Goal: Find specific page/section: Find specific page/section

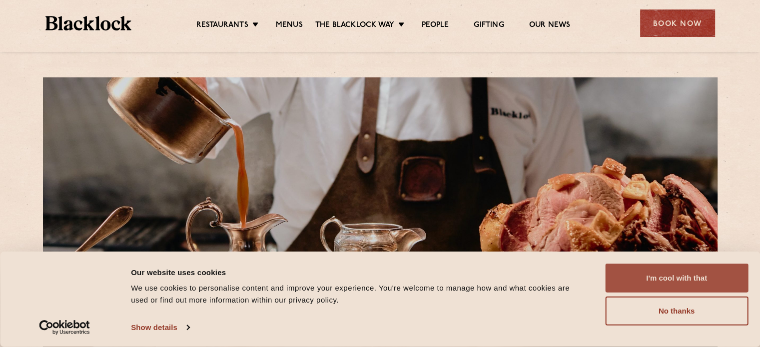
click at [694, 283] on button "I'm cool with that" at bounding box center [676, 278] width 143 height 29
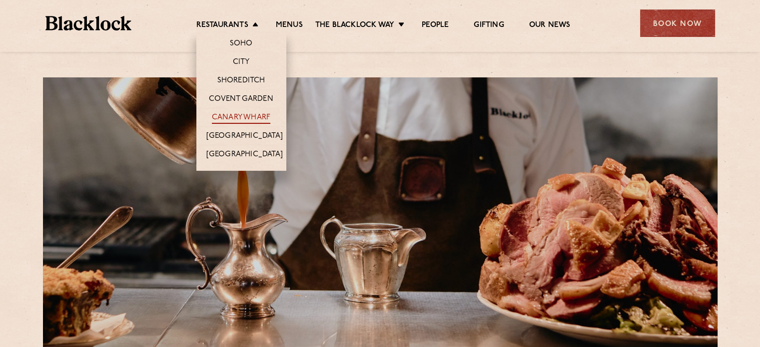
click at [244, 116] on link "Canary Wharf" at bounding box center [241, 118] width 58 height 11
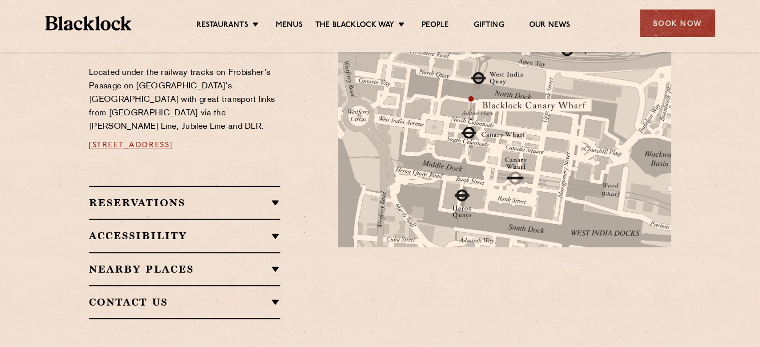
scroll to position [669, 0]
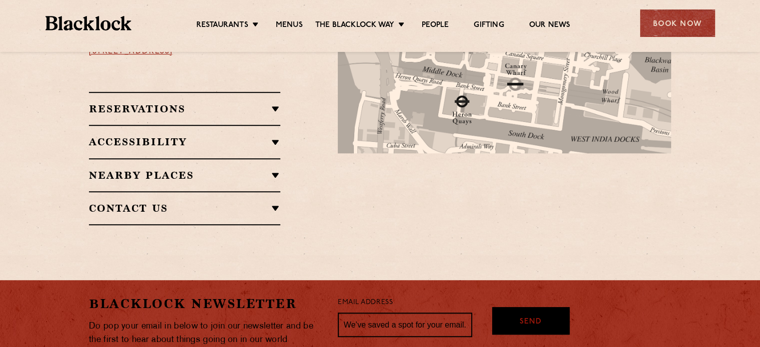
click at [270, 136] on h2 "Accessibility" at bounding box center [184, 142] width 191 height 12
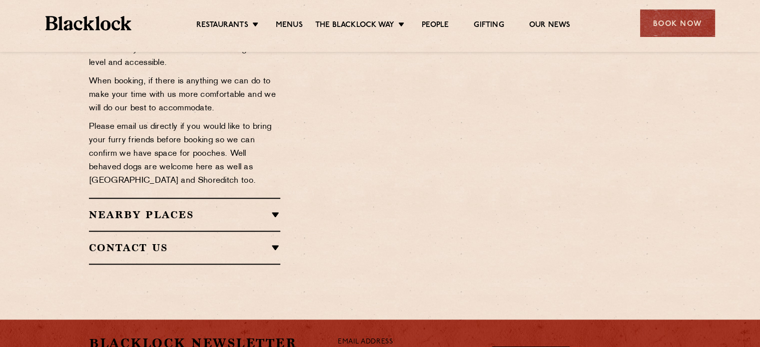
scroll to position [785, 0]
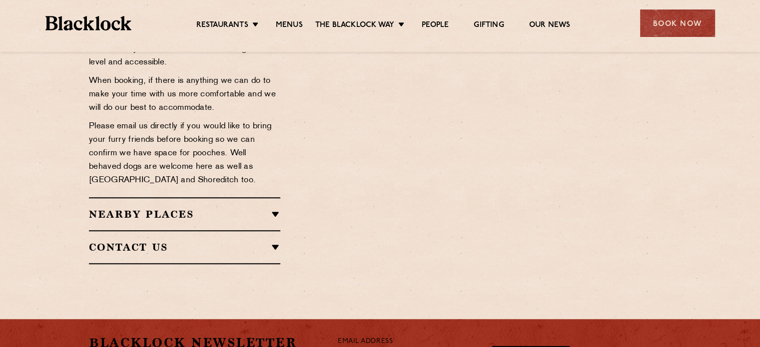
click at [278, 208] on h2 "Nearby Places" at bounding box center [184, 214] width 191 height 12
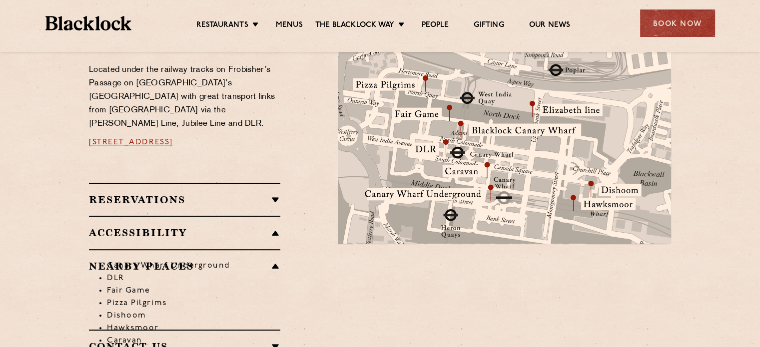
scroll to position [575, 0]
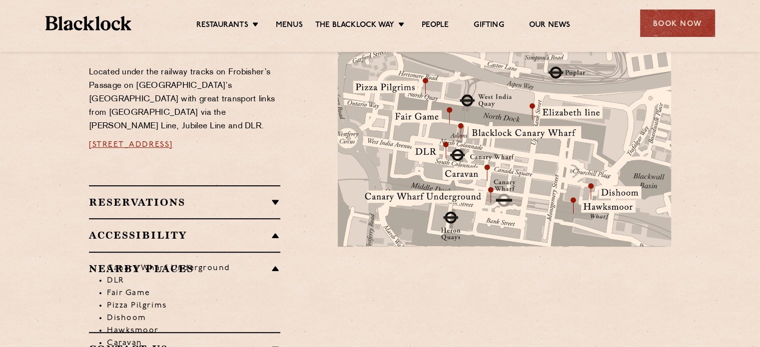
click at [231, 185] on div "Reservations WALK-INS Walk-ins are always warmly welcome. Do pop in and we’ll g…" at bounding box center [184, 201] width 191 height 33
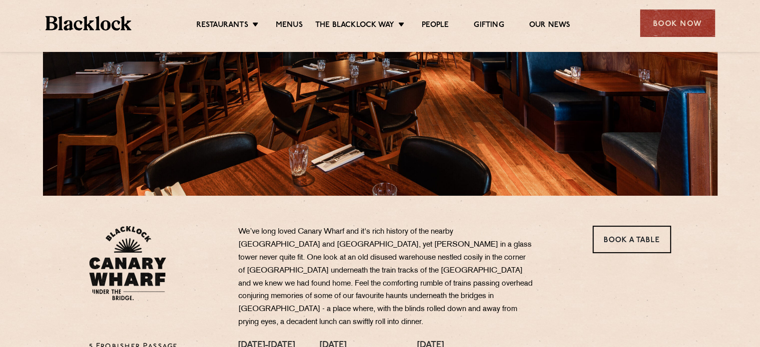
scroll to position [156, 0]
